Goal: Information Seeking & Learning: Learn about a topic

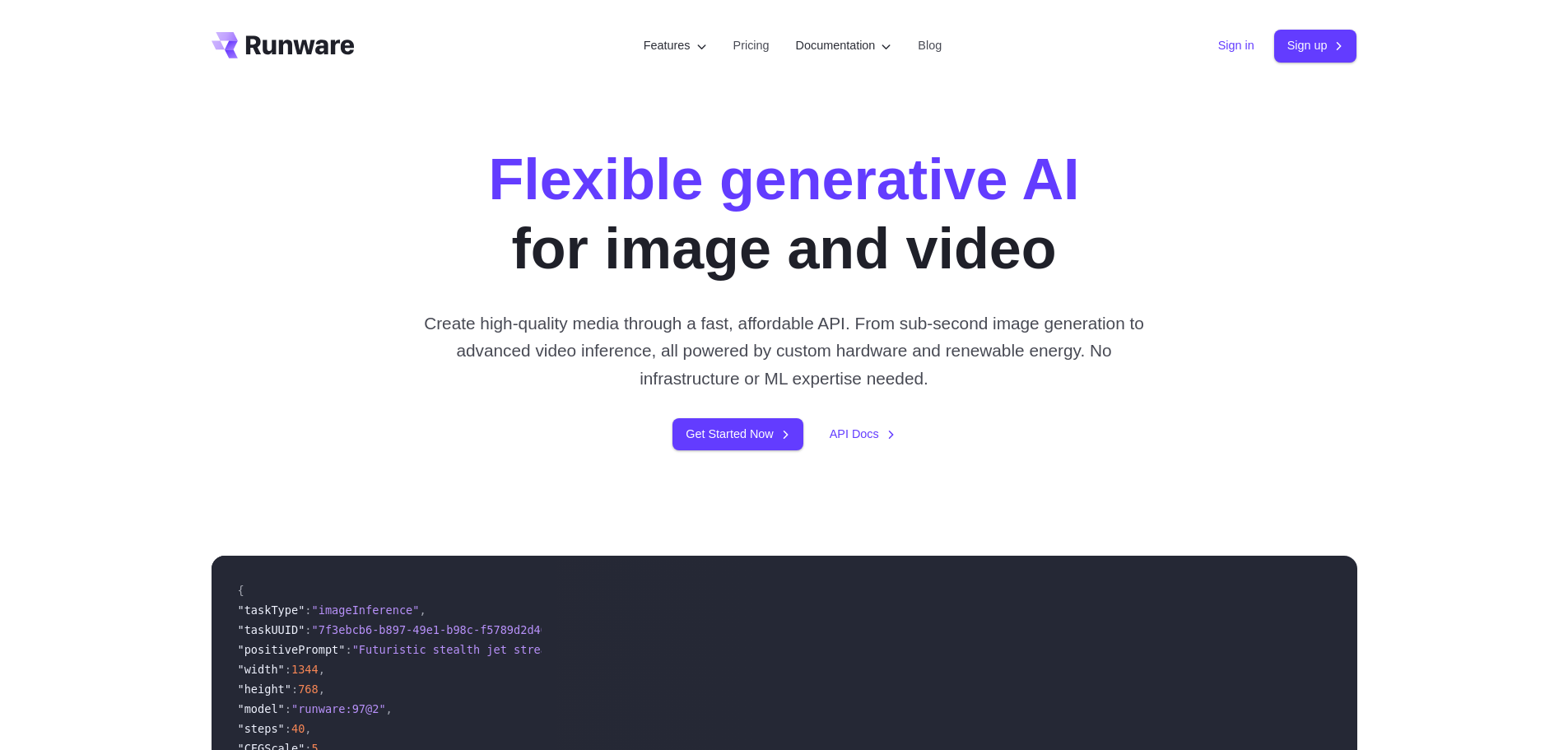
click at [1218, 45] on link "Sign in" at bounding box center [1236, 46] width 37 height 19
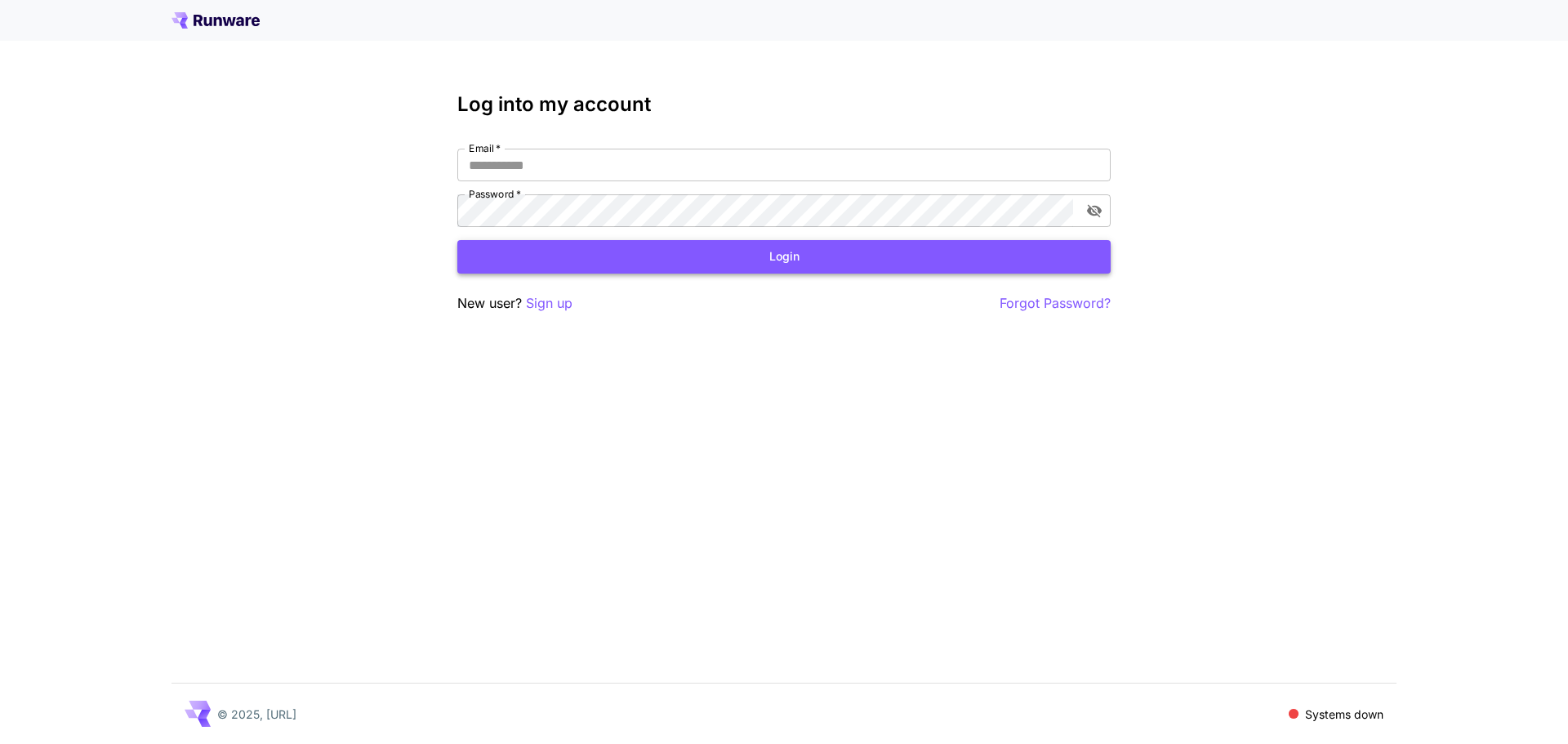
type input "**********"
click at [670, 253] on button "Login" at bounding box center [784, 256] width 654 height 34
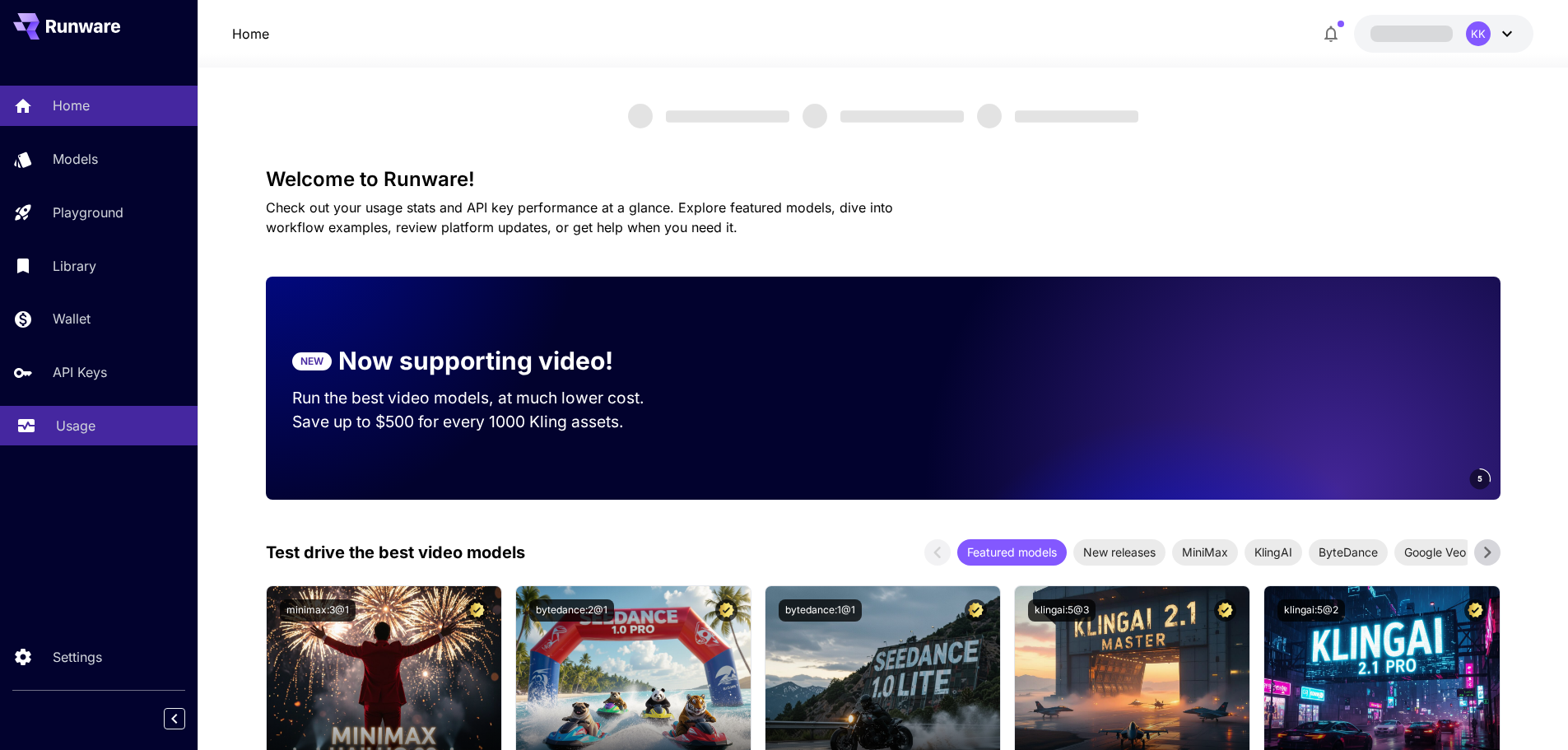
click at [97, 429] on div "Usage" at bounding box center [120, 425] width 129 height 20
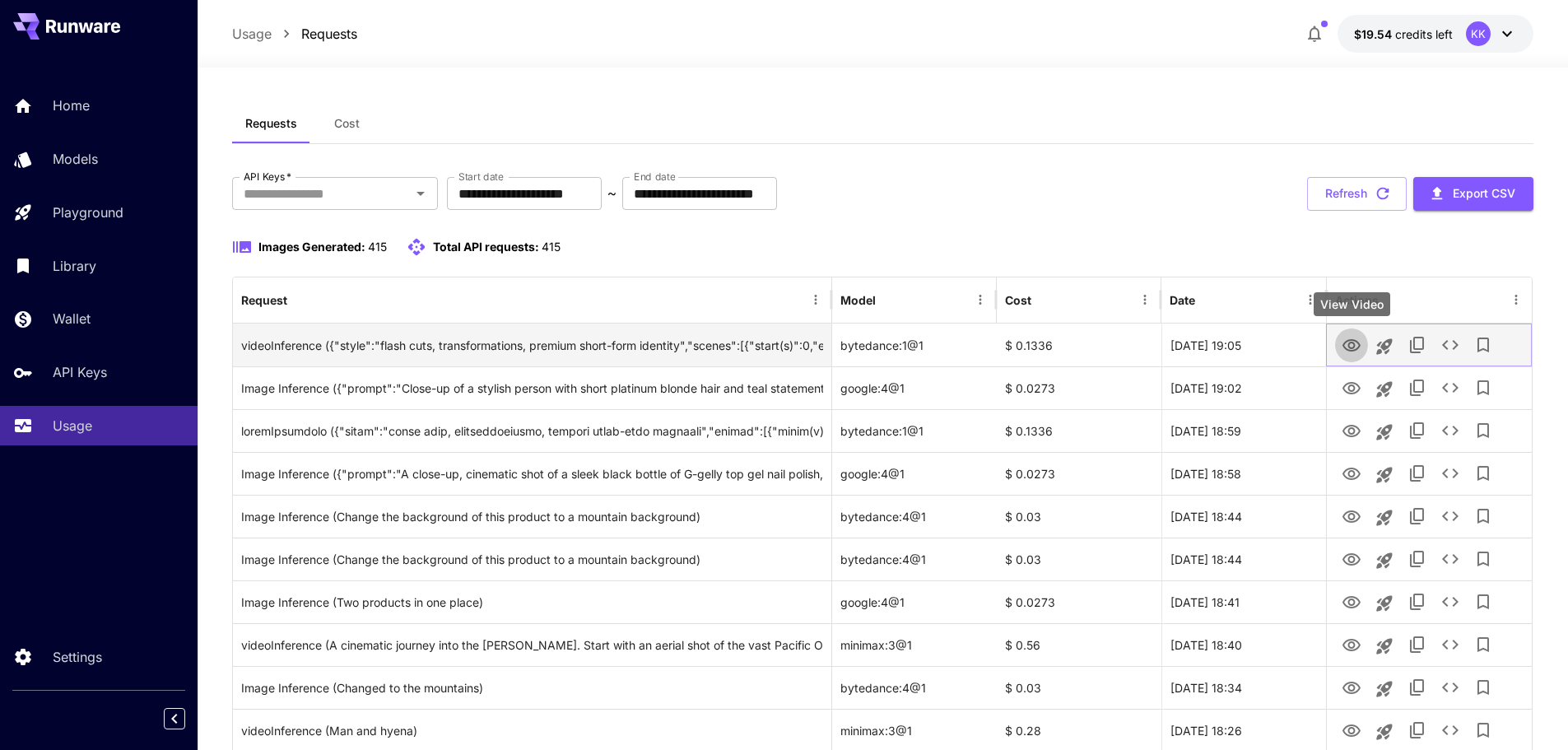
click at [1349, 343] on icon "View Video" at bounding box center [1351, 345] width 18 height 12
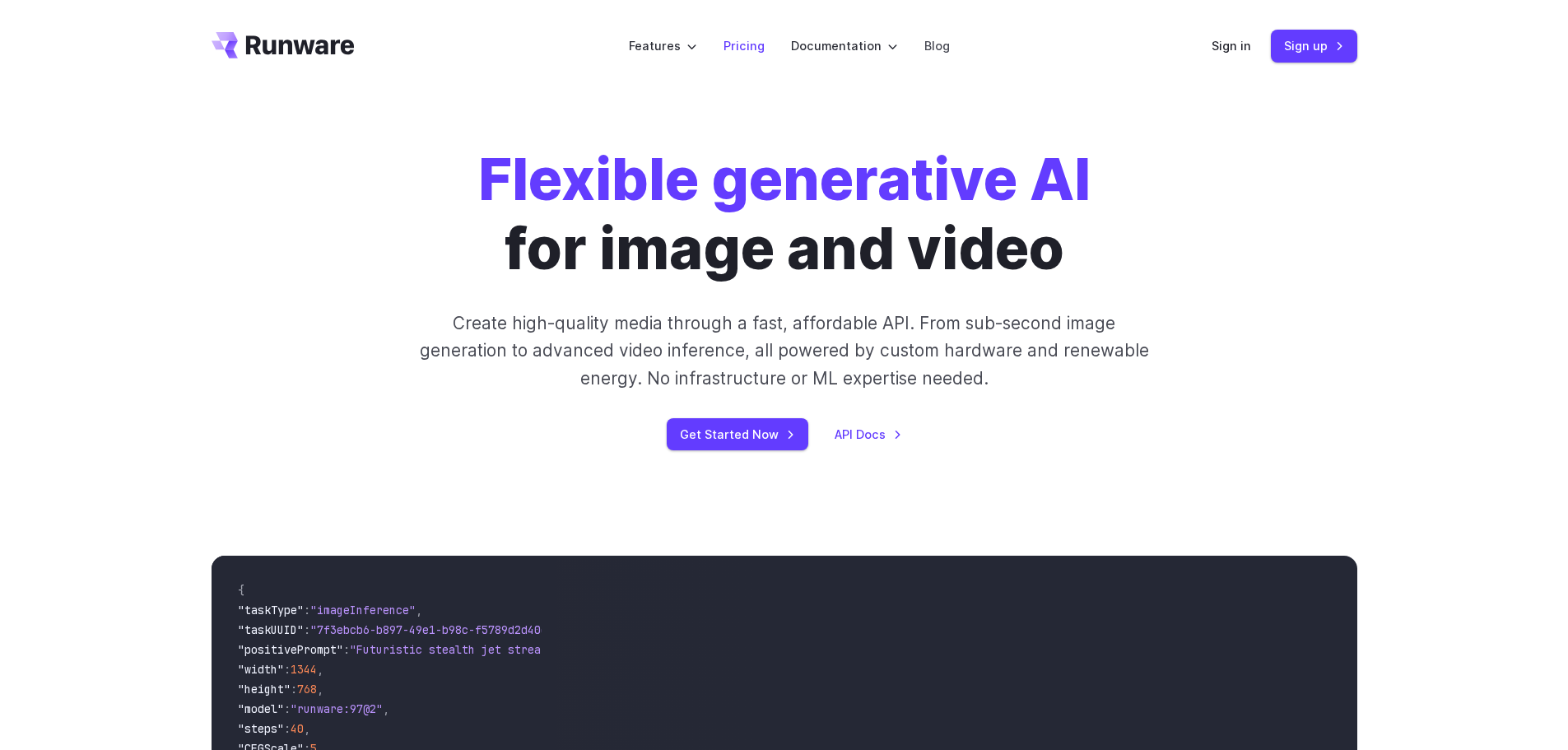
click at [744, 48] on link "Pricing" at bounding box center [745, 46] width 41 height 19
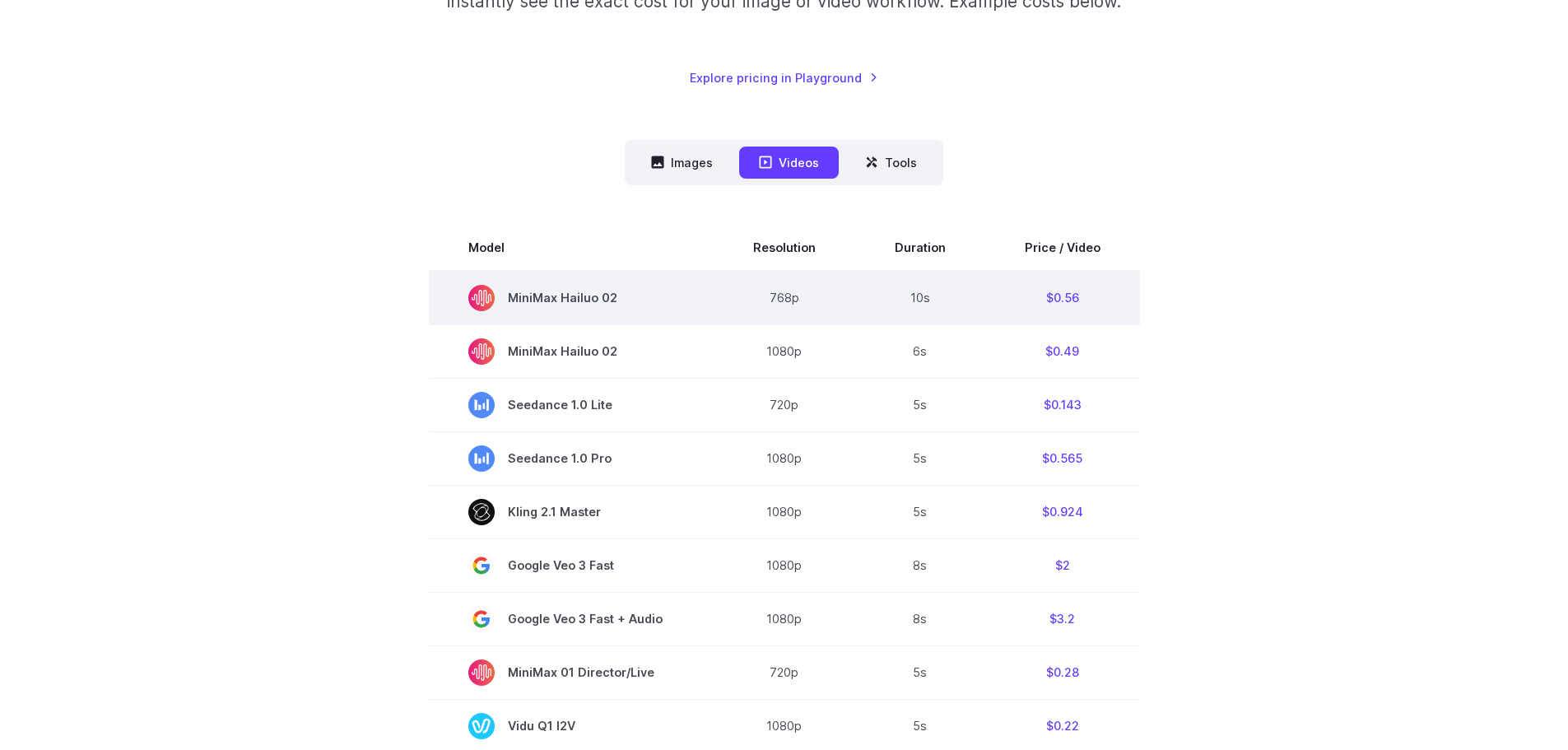
scroll to position [329, 0]
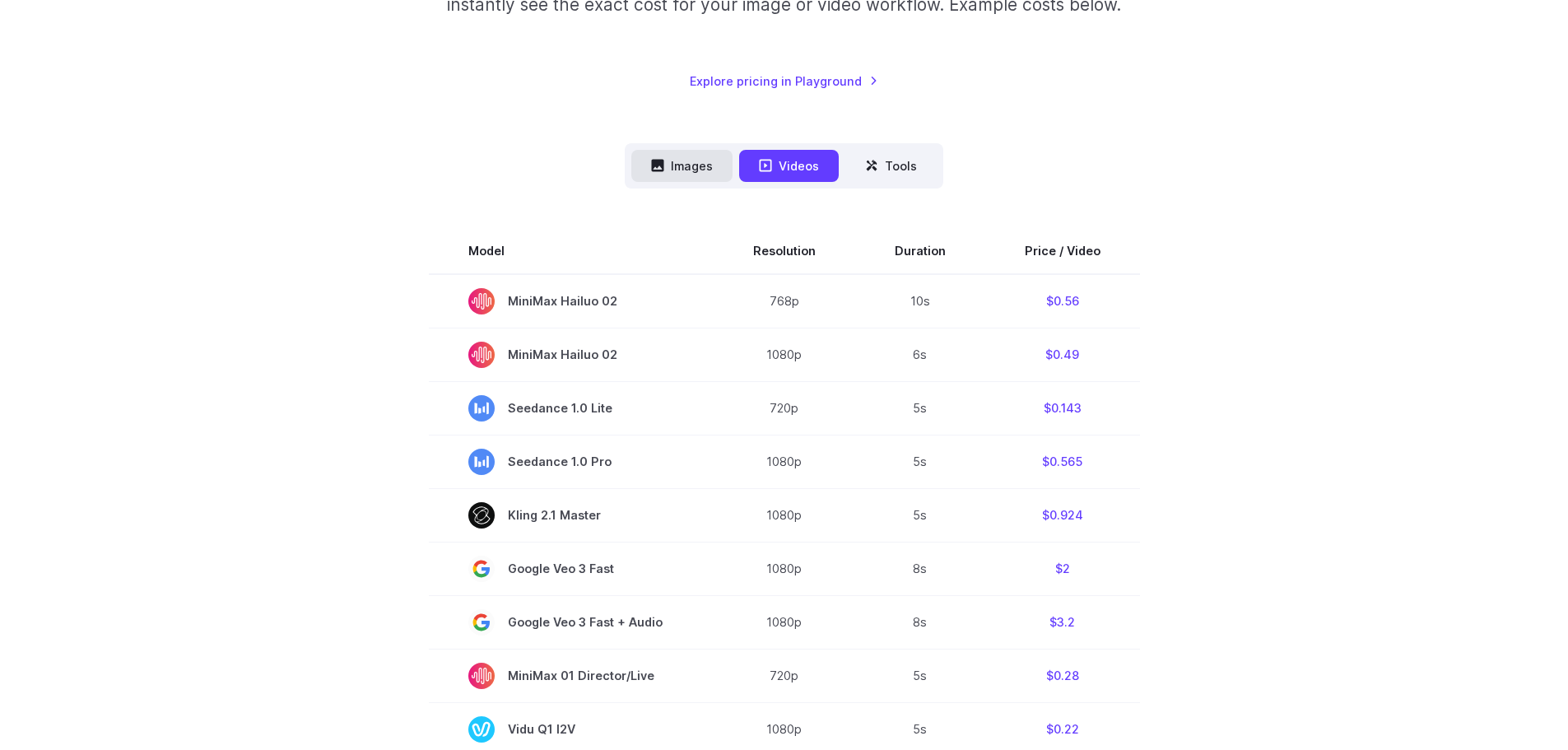
click at [688, 169] on button "Images" at bounding box center [682, 165] width 102 height 32
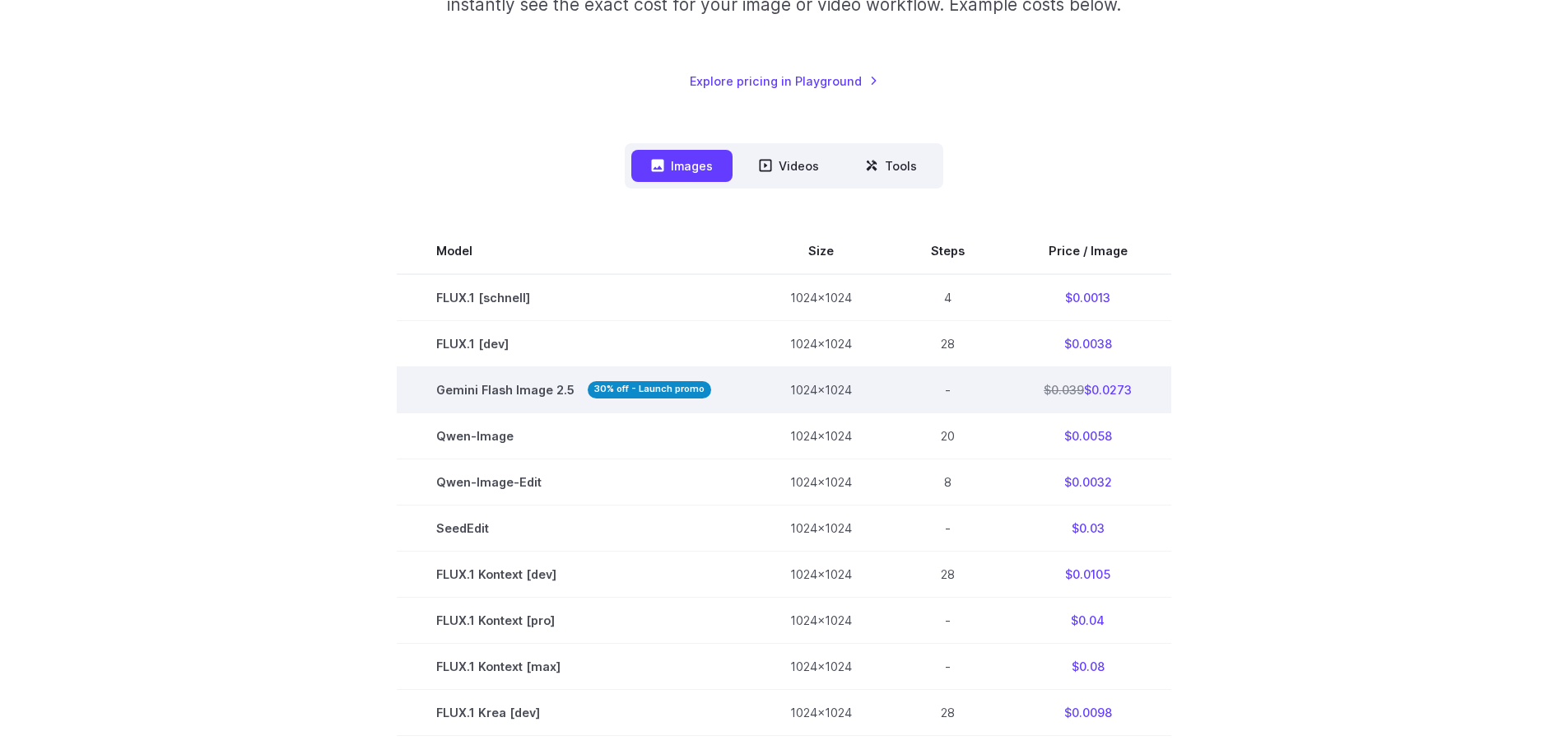
drag, startPoint x: 1107, startPoint y: 394, endPoint x: 1133, endPoint y: 396, distance: 26.1
click at [1133, 396] on td "$0.039 $0.0273" at bounding box center [1088, 389] width 167 height 46
click at [1143, 400] on td "$0.039 $0.0273" at bounding box center [1088, 389] width 167 height 46
drag, startPoint x: 1148, startPoint y: 396, endPoint x: 1031, endPoint y: 399, distance: 117.0
click at [1031, 399] on td "$0.039 $0.0273" at bounding box center [1088, 389] width 167 height 46
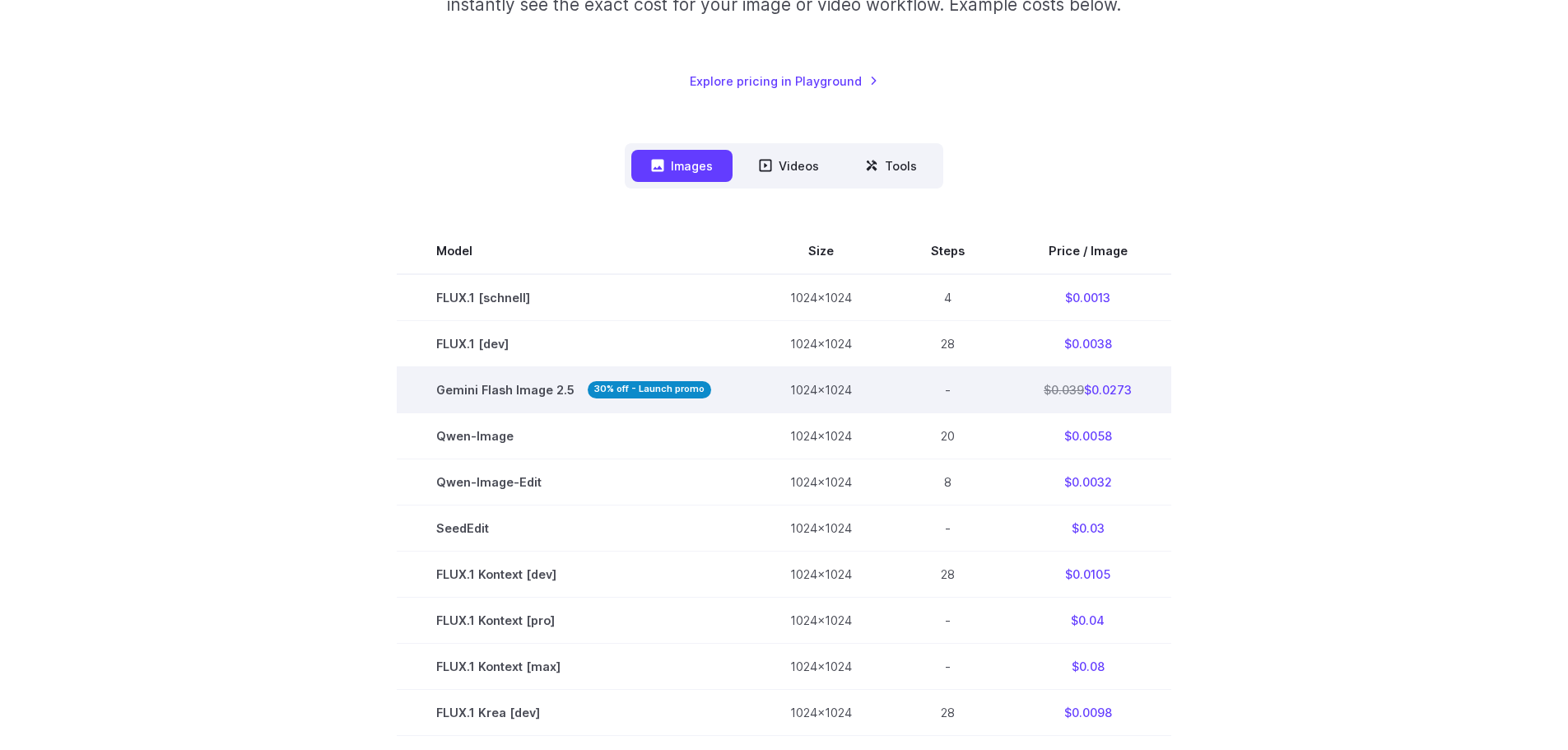
click at [1043, 400] on td "$0.039 $0.0273" at bounding box center [1088, 389] width 167 height 46
drag, startPoint x: 1034, startPoint y: 387, endPoint x: 1084, endPoint y: 389, distance: 50.0
click at [1084, 389] on td "$0.039 $0.0273" at bounding box center [1088, 389] width 167 height 46
drag, startPoint x: 438, startPoint y: 391, endPoint x: 556, endPoint y: 392, distance: 118.0
click at [572, 393] on span "Gemini Flash Image 2.5 30% off - Launch promo" at bounding box center [573, 390] width 275 height 19
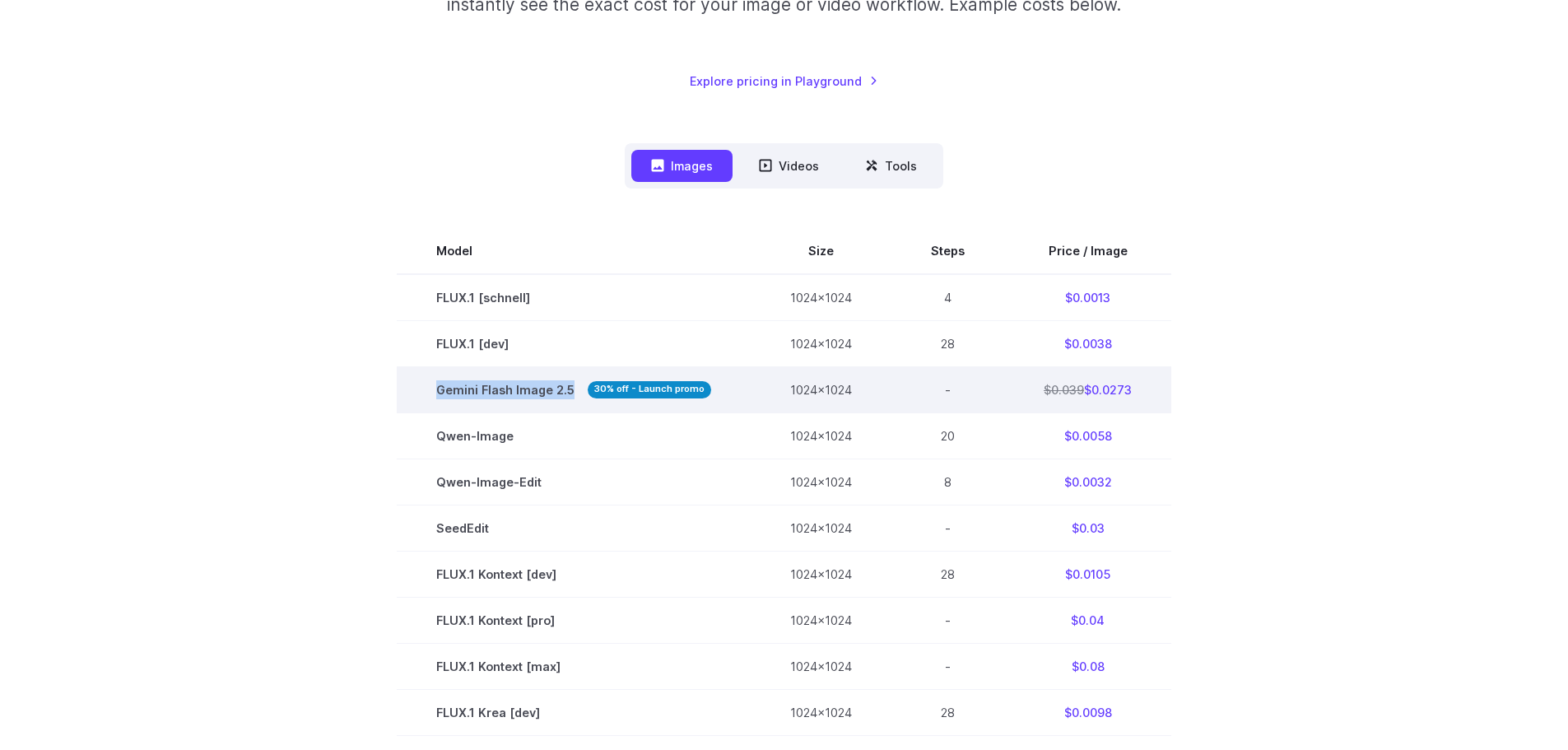
copy span "Gemini Flash Image 2.5"
